Goal: Information Seeking & Learning: Learn about a topic

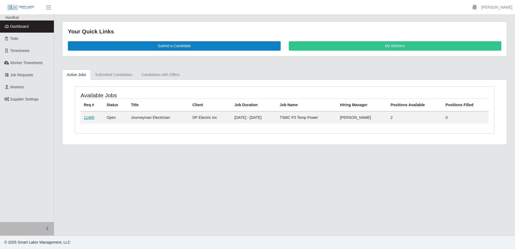
click at [87, 116] on link "11466" at bounding box center [89, 117] width 10 height 4
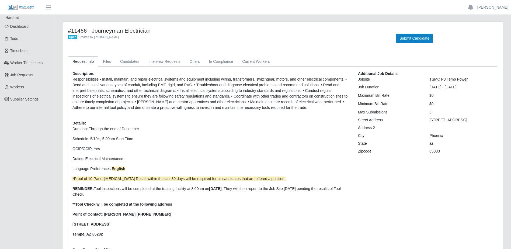
click at [244, 142] on p "Duration: Through the end of December Schedule: 5/10's, 5:00am Start Time OCIP/…" at bounding box center [210, 181] width 277 height 111
click at [259, 126] on div "Description: Responsibilities • Install, maintain, and repair electrical system…" at bounding box center [210, 167] width 285 height 192
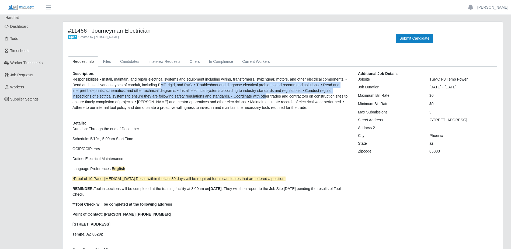
drag, startPoint x: 161, startPoint y: 85, endPoint x: 266, endPoint y: 97, distance: 105.7
click at [266, 97] on p "Responsibilities • Install, maintain, and repair electrical systems and equipme…" at bounding box center [210, 93] width 277 height 34
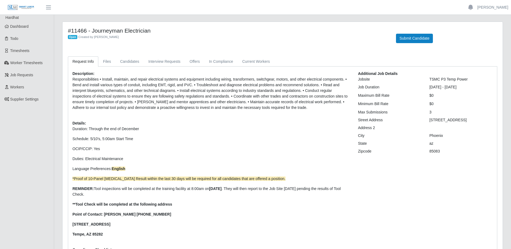
drag, startPoint x: 266, startPoint y: 97, endPoint x: 245, endPoint y: 138, distance: 45.1
click at [250, 145] on p "Duration: Through the end of December Schedule: 5/10's, 5:00am Start Time OCIP/…" at bounding box center [210, 181] width 277 height 111
